Goal: Task Accomplishment & Management: Use online tool/utility

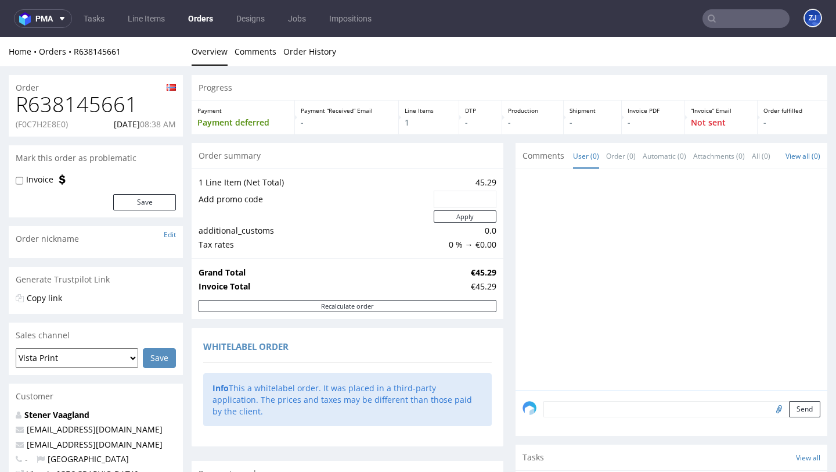
scroll to position [3, 0]
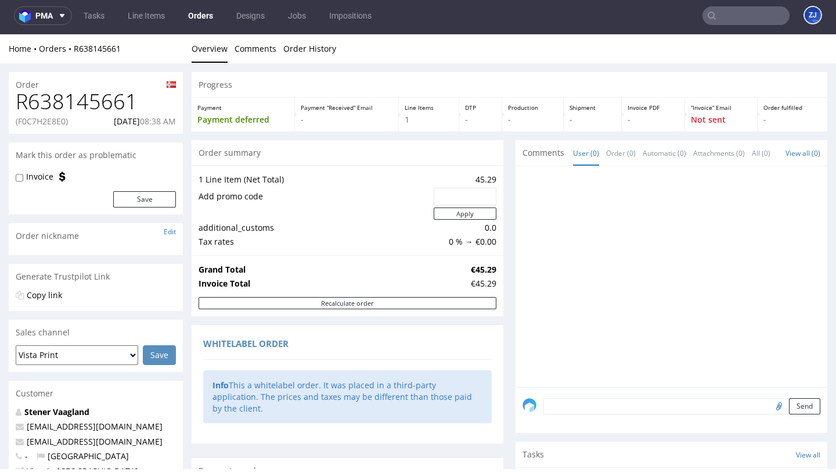
click at [751, 16] on input "text" at bounding box center [746, 15] width 87 height 19
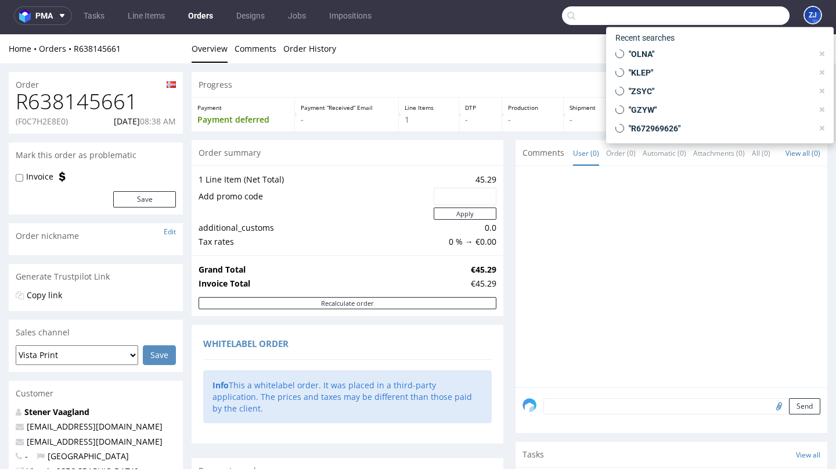
paste input "R688994881"
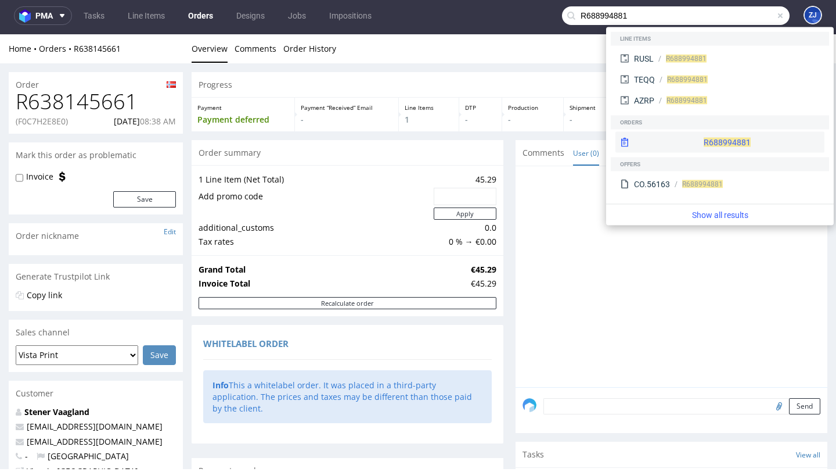
type input "R688994881"
click at [704, 138] on span "R688994881" at bounding box center [727, 142] width 47 height 9
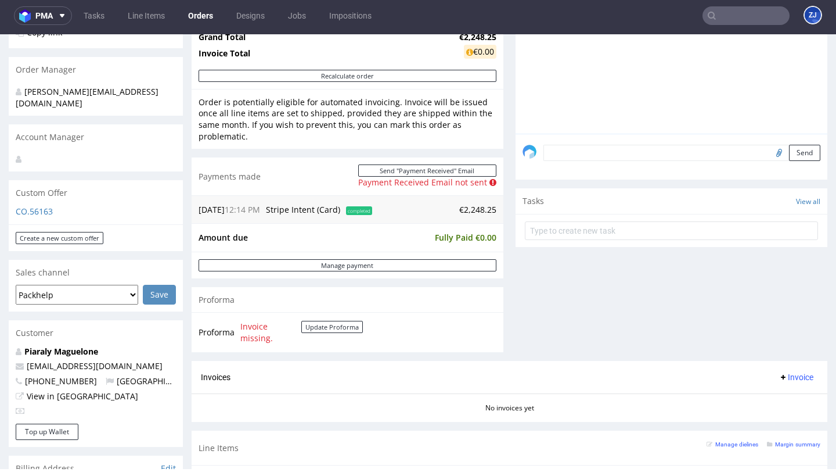
scroll to position [33, 0]
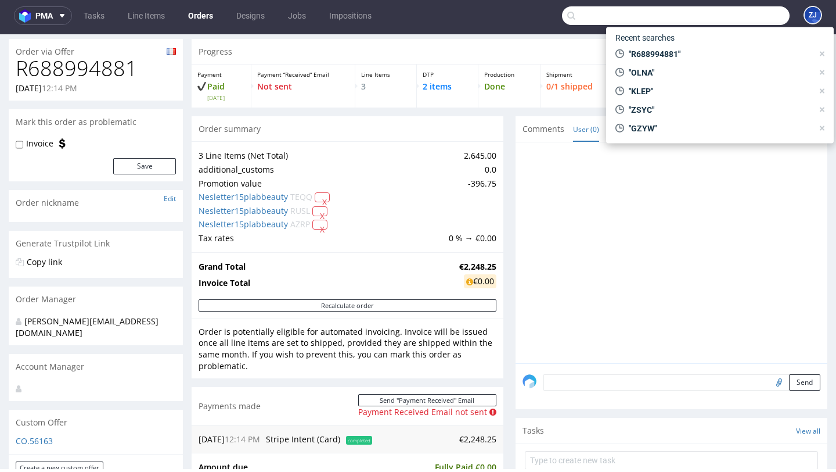
click at [729, 21] on input "text" at bounding box center [676, 15] width 228 height 19
click at [206, 18] on link "Orders" at bounding box center [200, 15] width 39 height 19
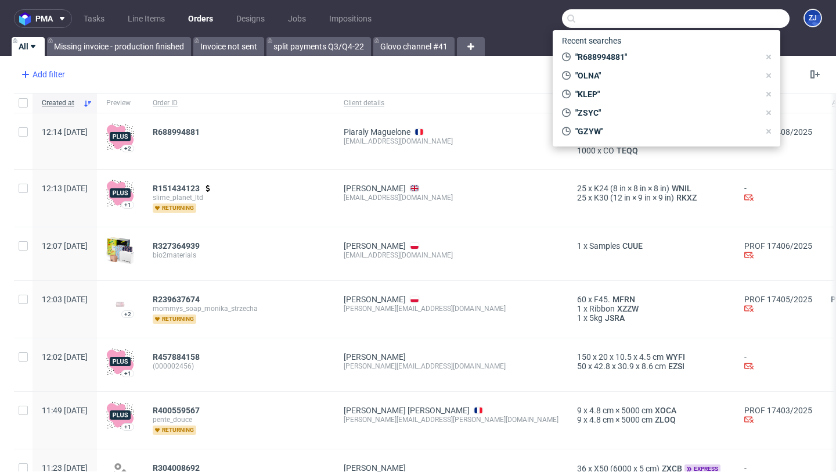
click at [56, 76] on div "Add filter" at bounding box center [41, 74] width 51 height 19
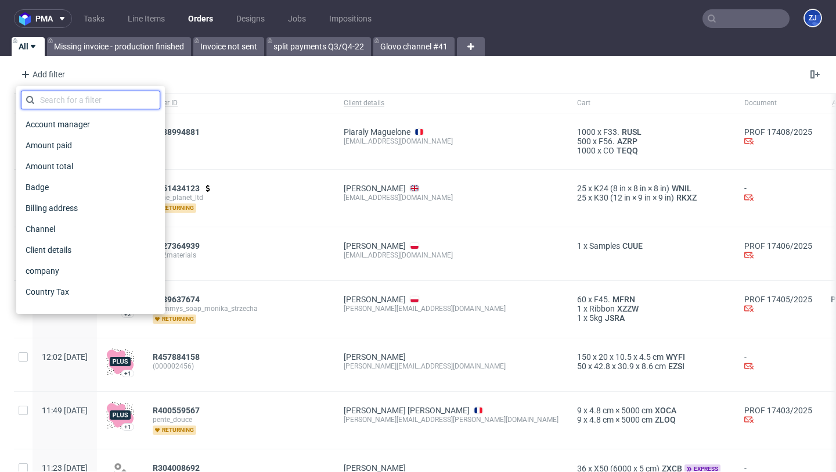
click at [65, 94] on input "text" at bounding box center [90, 100] width 139 height 19
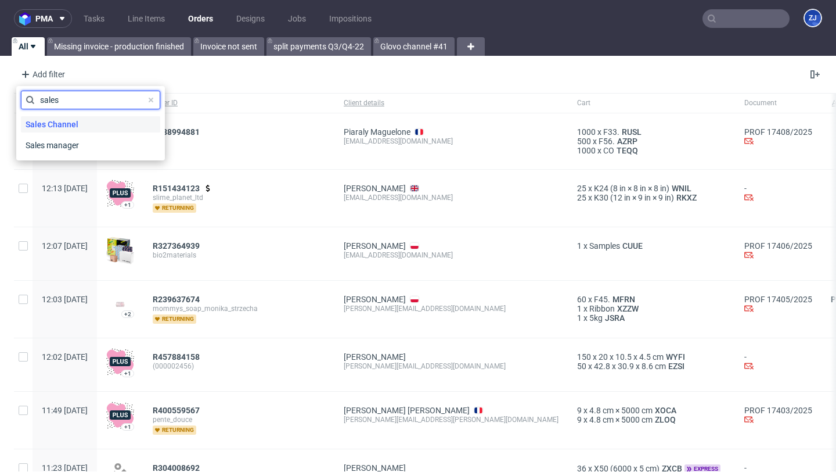
type input "sales"
click at [65, 125] on span "Sales Channel" at bounding box center [52, 124] width 62 height 16
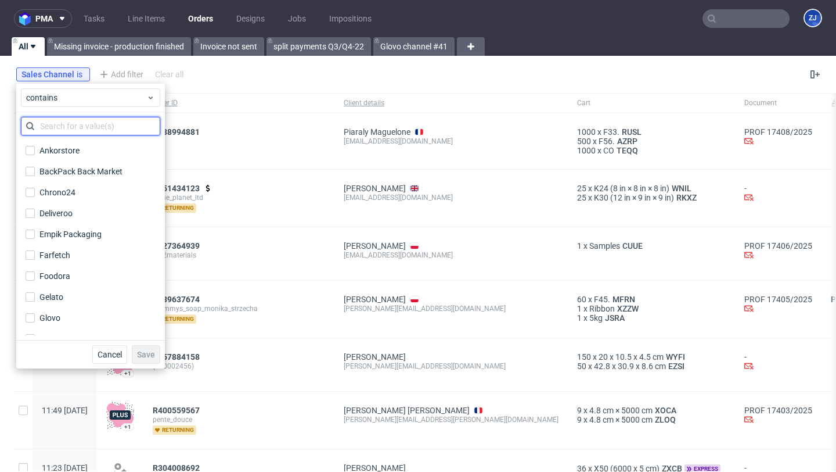
click at [66, 130] on input "text" at bounding box center [90, 126] width 139 height 19
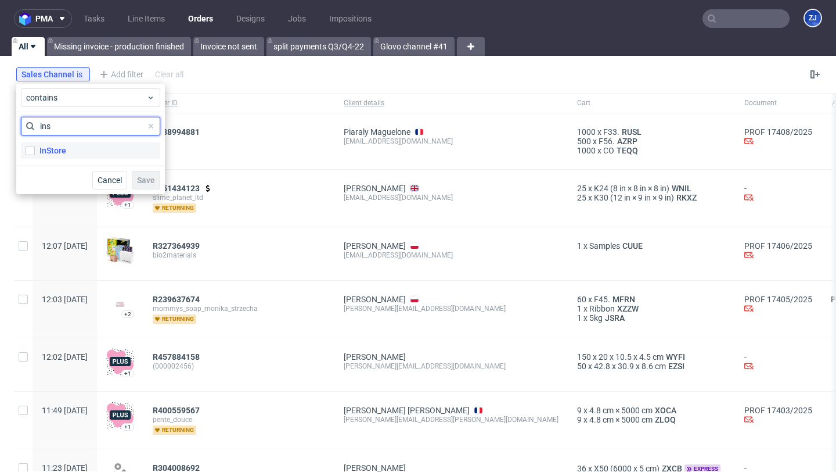
type input "ins"
click at [59, 148] on div "InStore" at bounding box center [52, 151] width 27 height 12
click at [35, 148] on input "InStore" at bounding box center [30, 150] width 9 height 9
checkbox input "true"
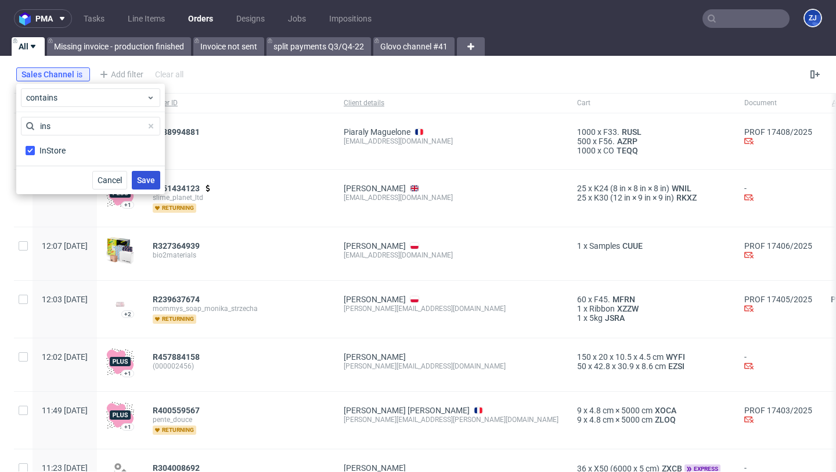
click at [150, 171] on button "Save" at bounding box center [146, 180] width 28 height 19
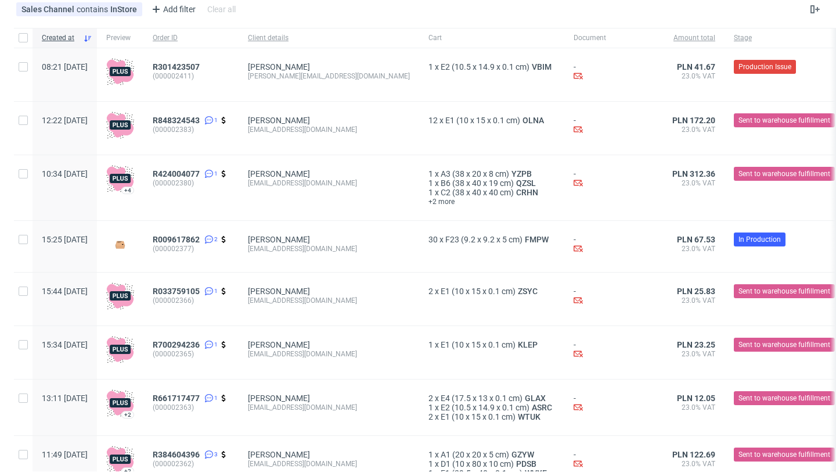
scroll to position [100, 0]
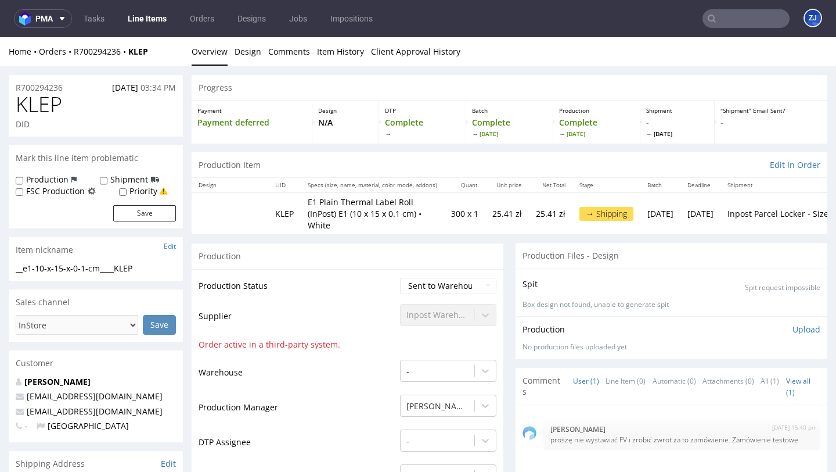
click at [726, 13] on input "text" at bounding box center [746, 18] width 87 height 19
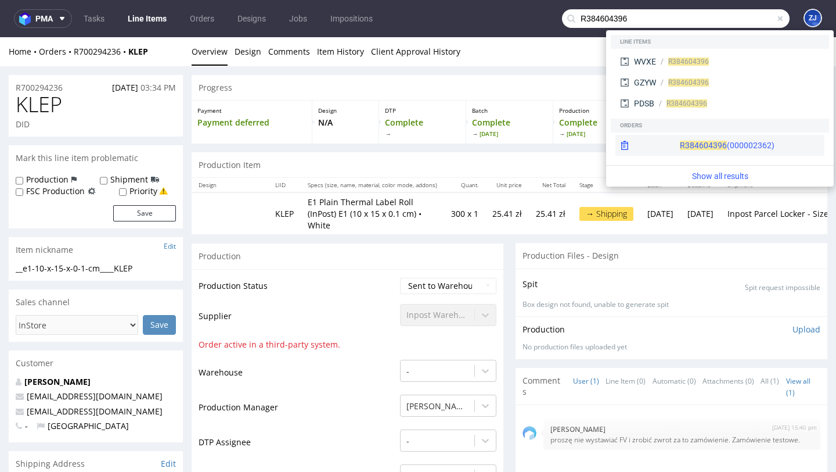
type input "R384604396"
click at [661, 138] on div "R384604396 (000002362)" at bounding box center [720, 145] width 209 height 21
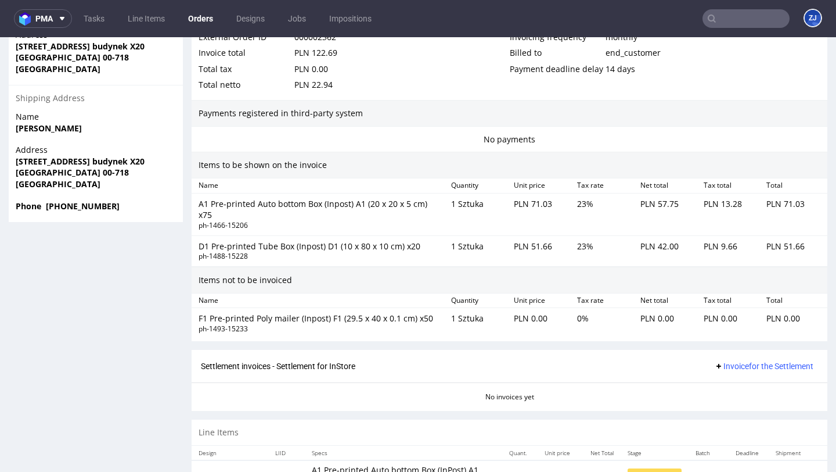
scroll to position [782, 0]
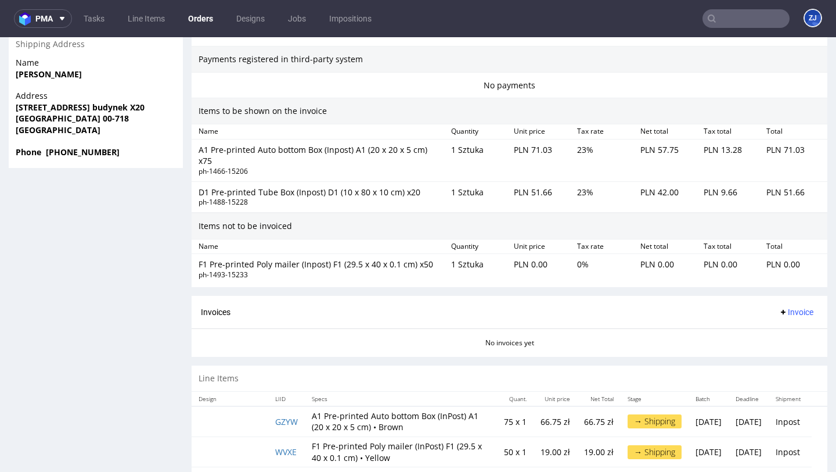
scroll to position [767, 0]
